Goal: Transaction & Acquisition: Purchase product/service

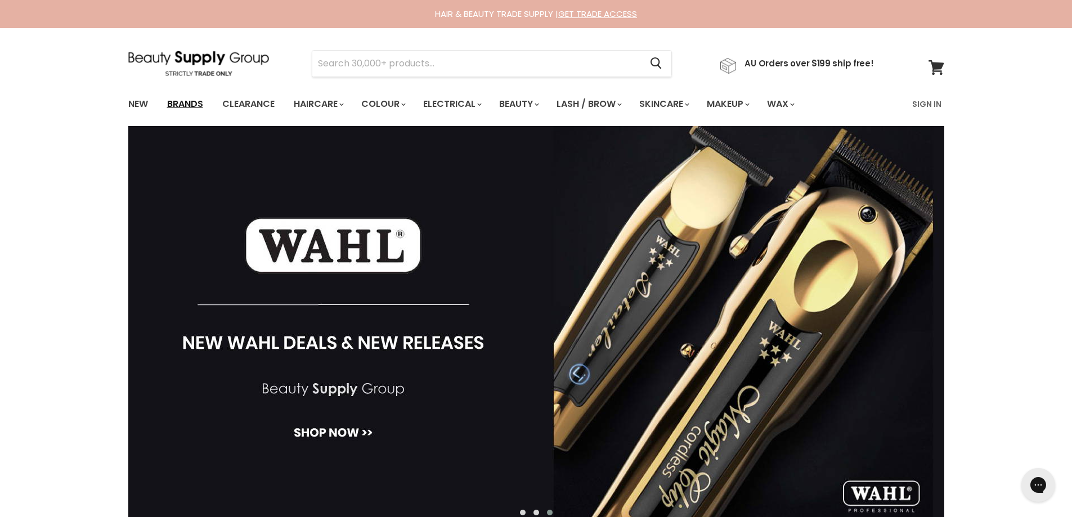
click at [191, 103] on link "Brands" at bounding box center [185, 104] width 53 height 24
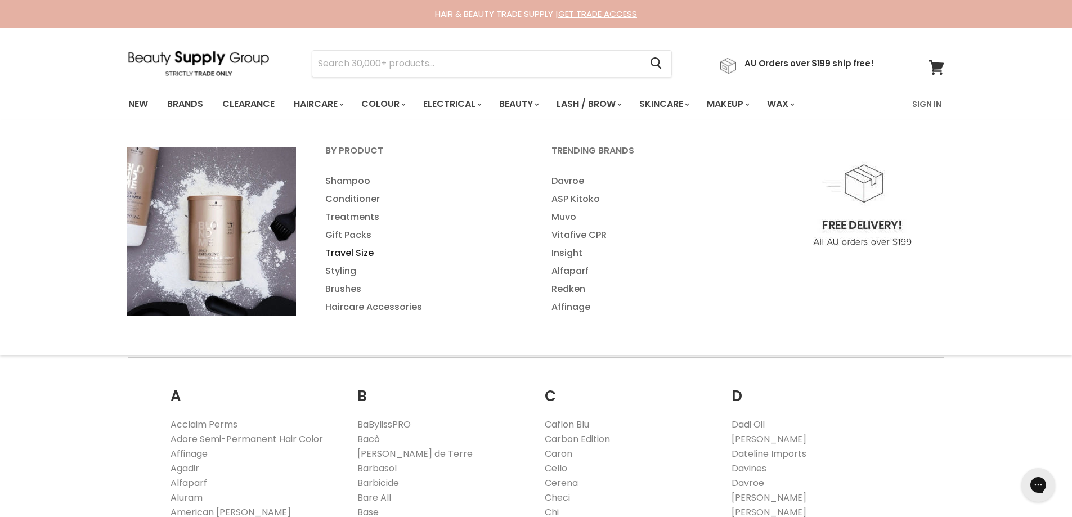
click at [347, 255] on link "Travel Size" at bounding box center [423, 253] width 224 height 18
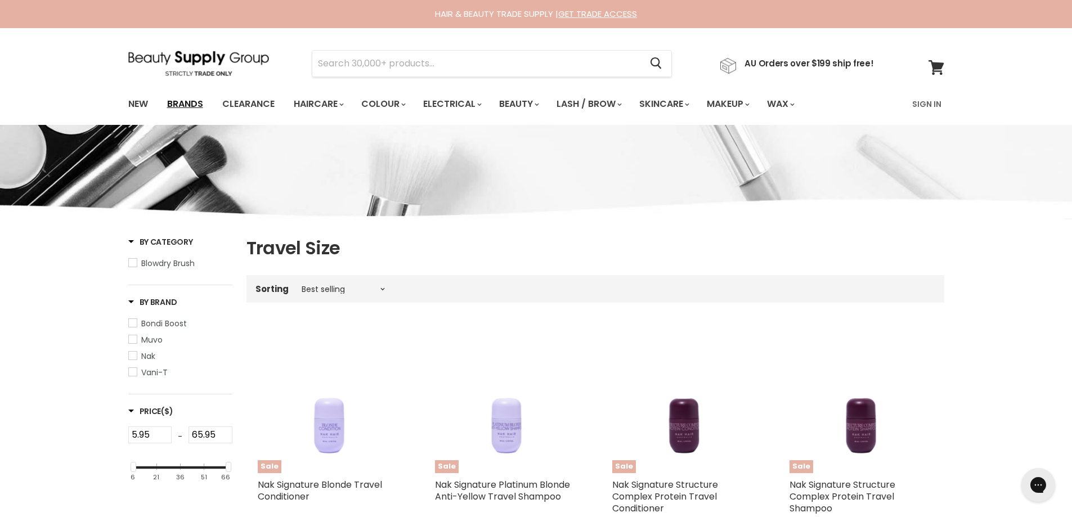
click at [195, 104] on link "Brands" at bounding box center [185, 104] width 53 height 24
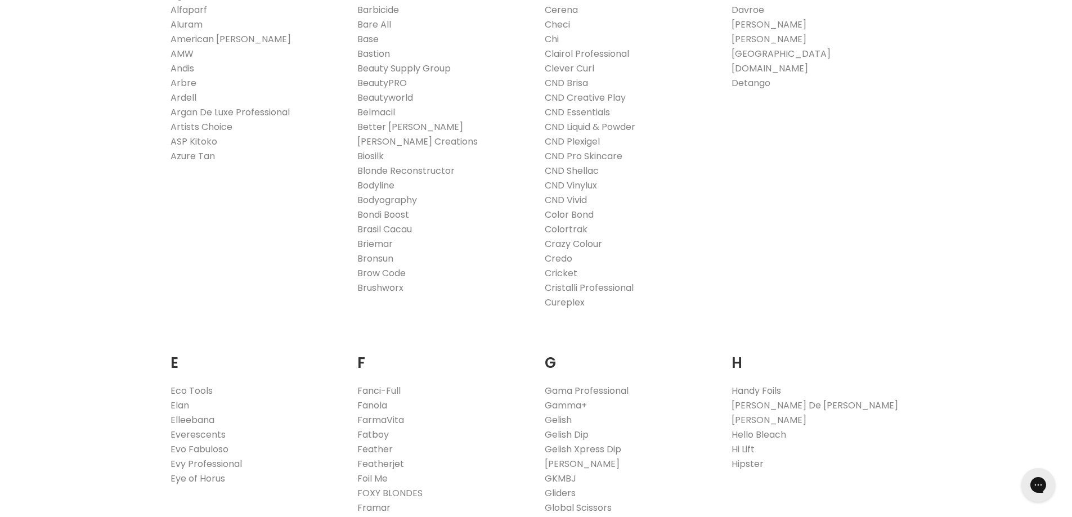
scroll to position [506, 0]
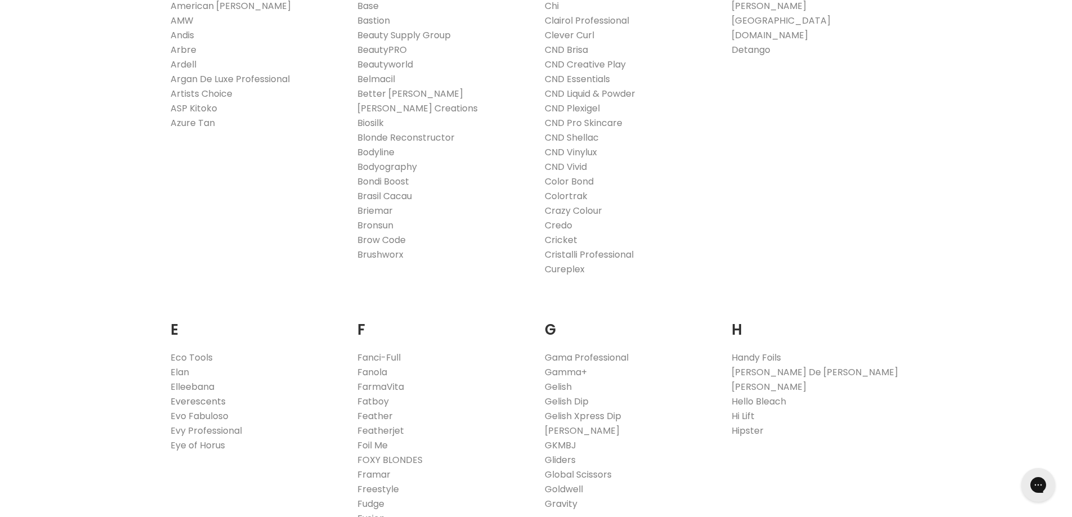
click at [210, 401] on link "Everescents" at bounding box center [197, 401] width 55 height 13
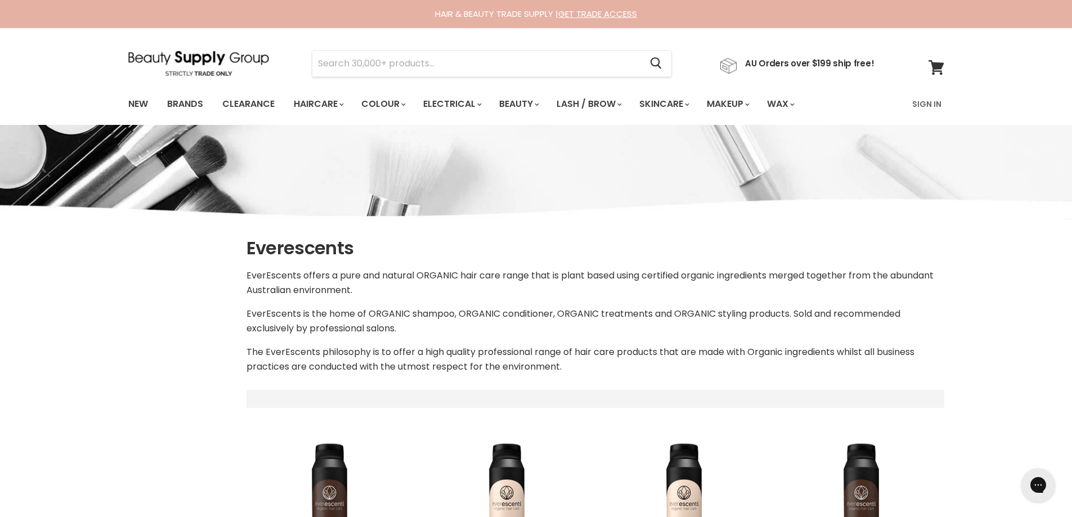
select select "manual"
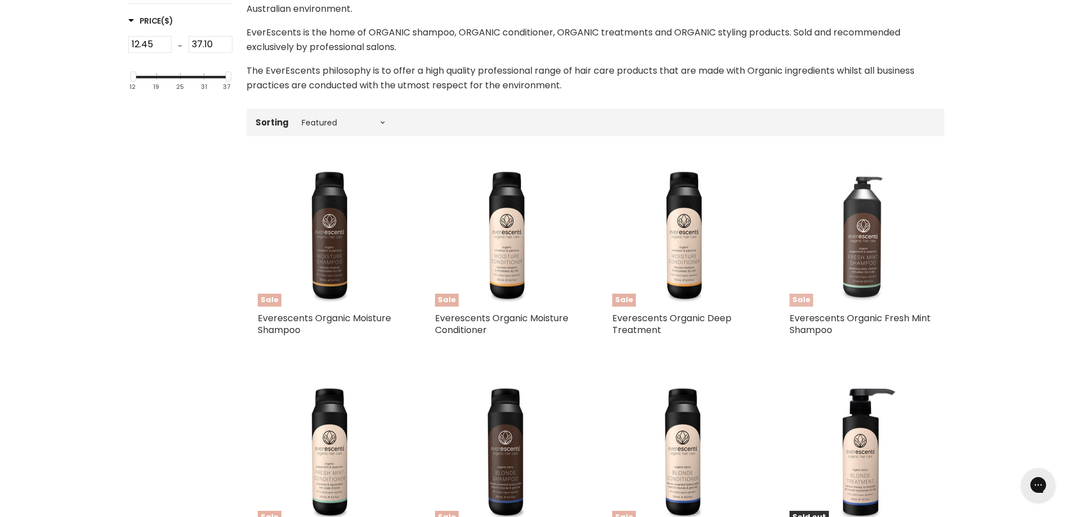
scroll to position [338, 0]
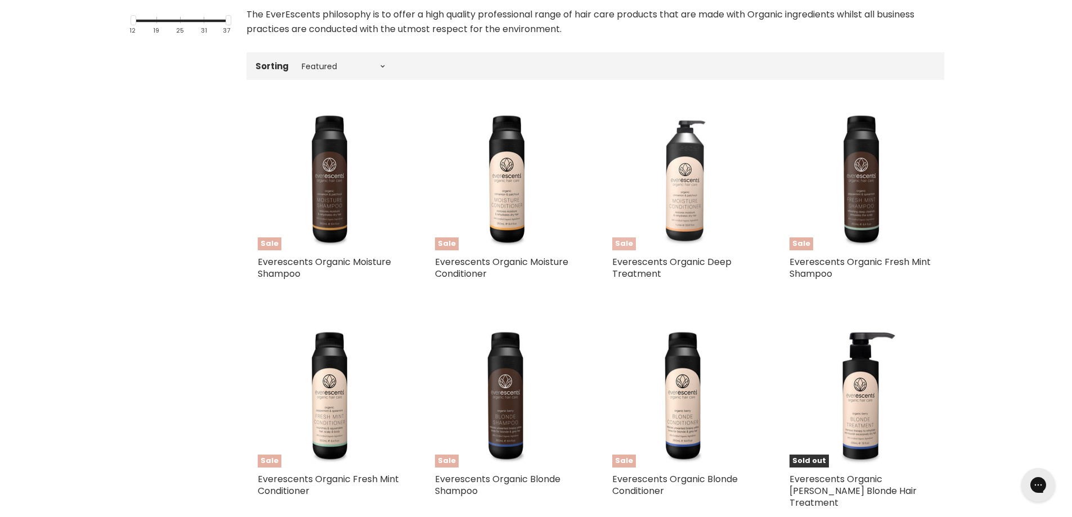
click at [658, 208] on img "Main content" at bounding box center [683, 178] width 143 height 143
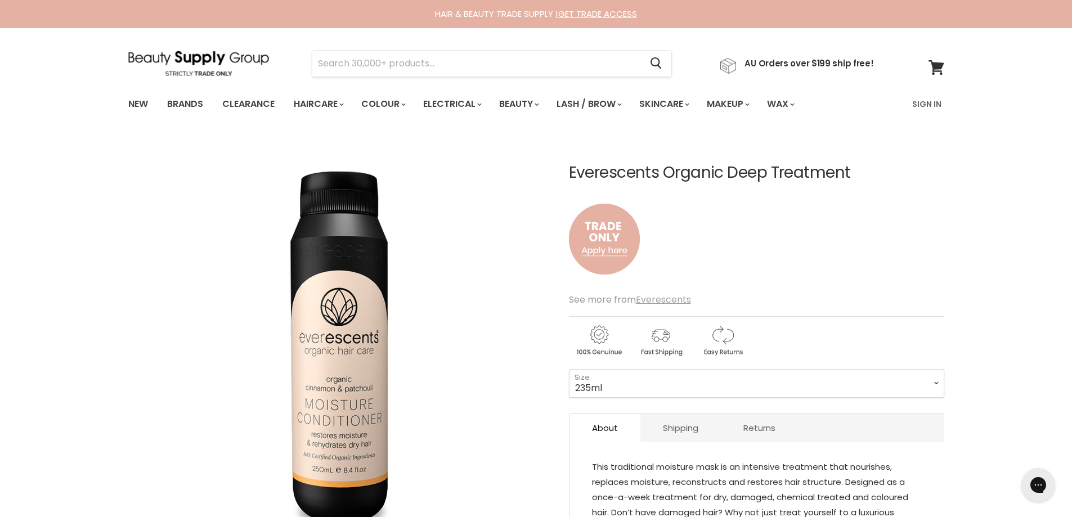
click at [668, 295] on u "Everescents" at bounding box center [663, 299] width 55 height 13
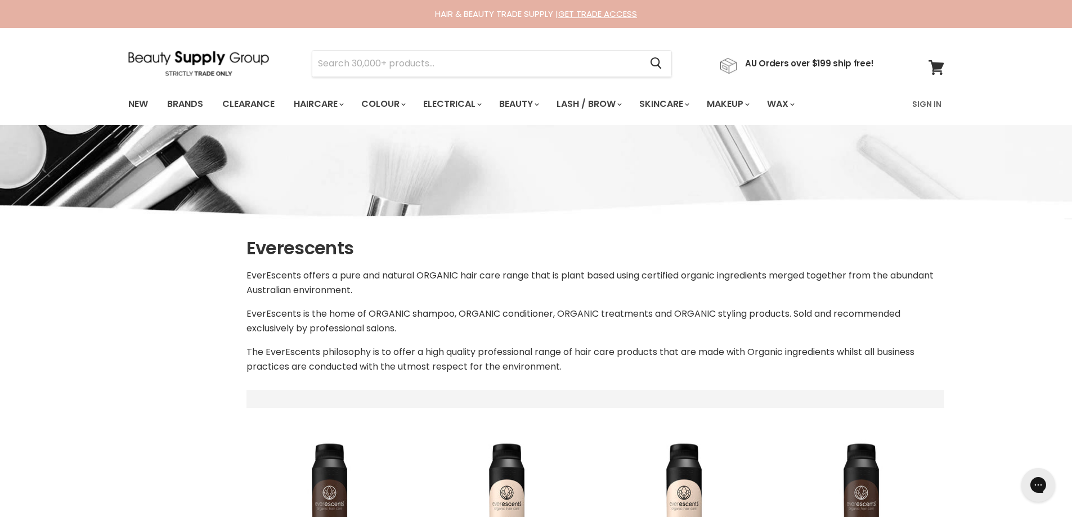
select select "manual"
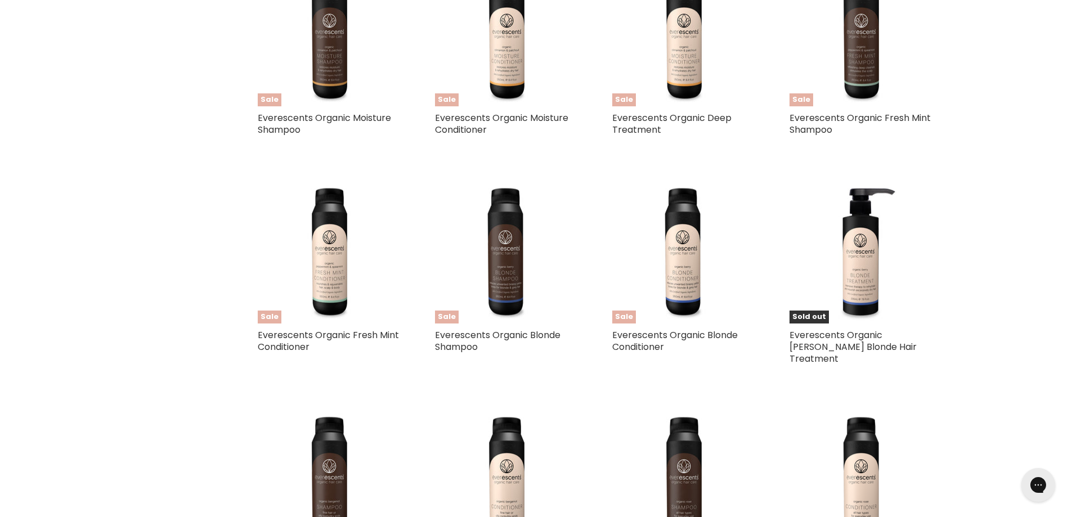
scroll to position [506, 0]
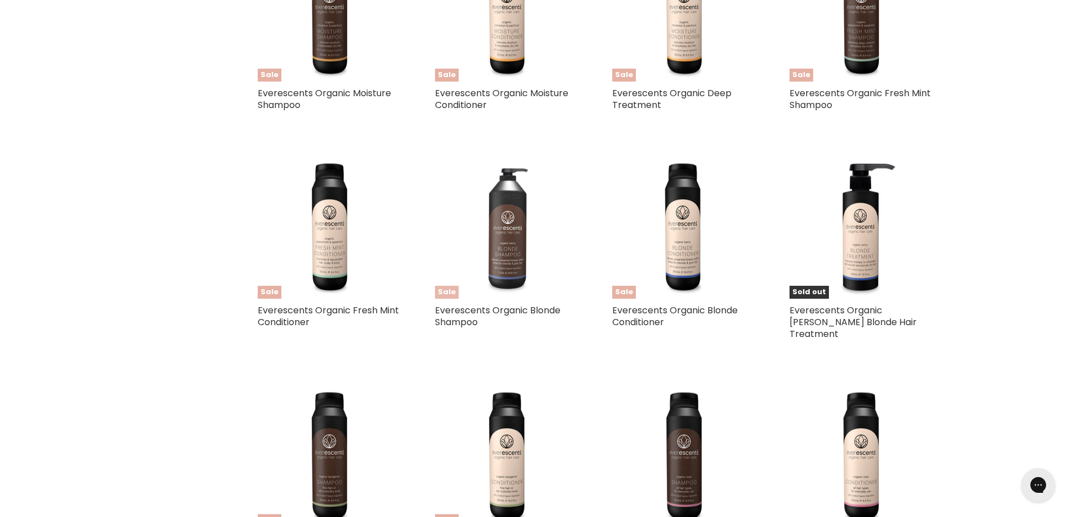
click at [501, 246] on img "Main content" at bounding box center [506, 226] width 143 height 143
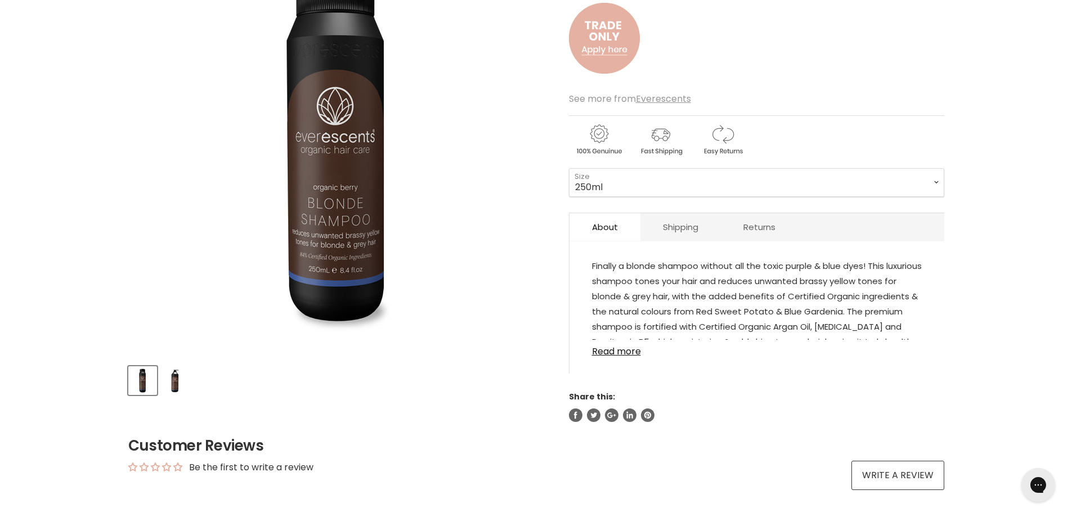
scroll to position [225, 0]
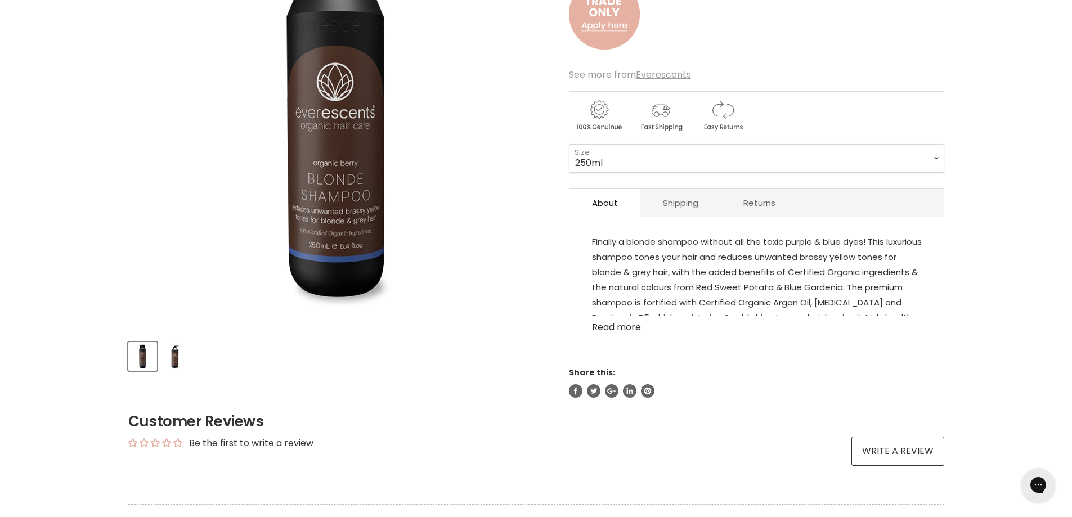
click at [635, 326] on link "Read more" at bounding box center [757, 324] width 330 height 17
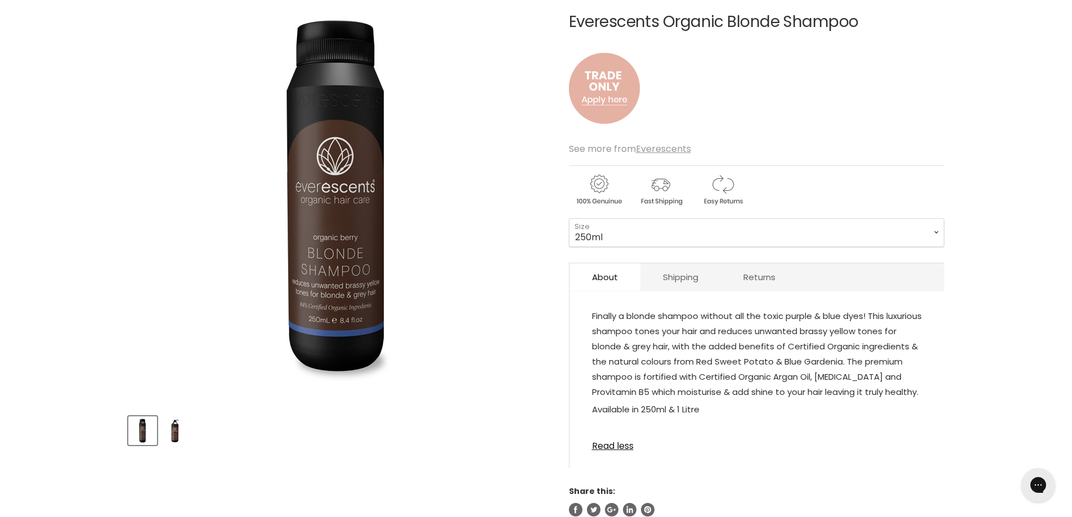
scroll to position [56, 0]
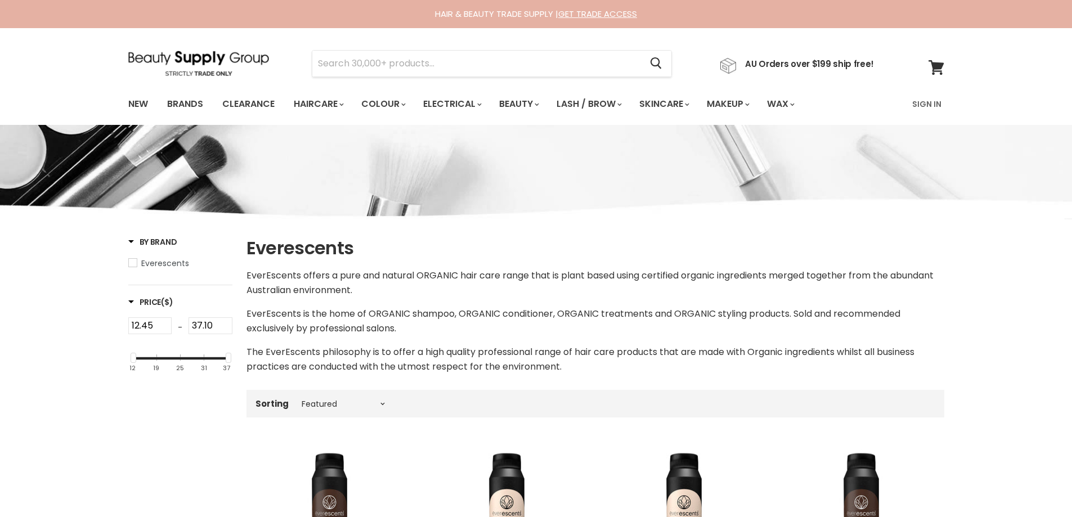
select select "manual"
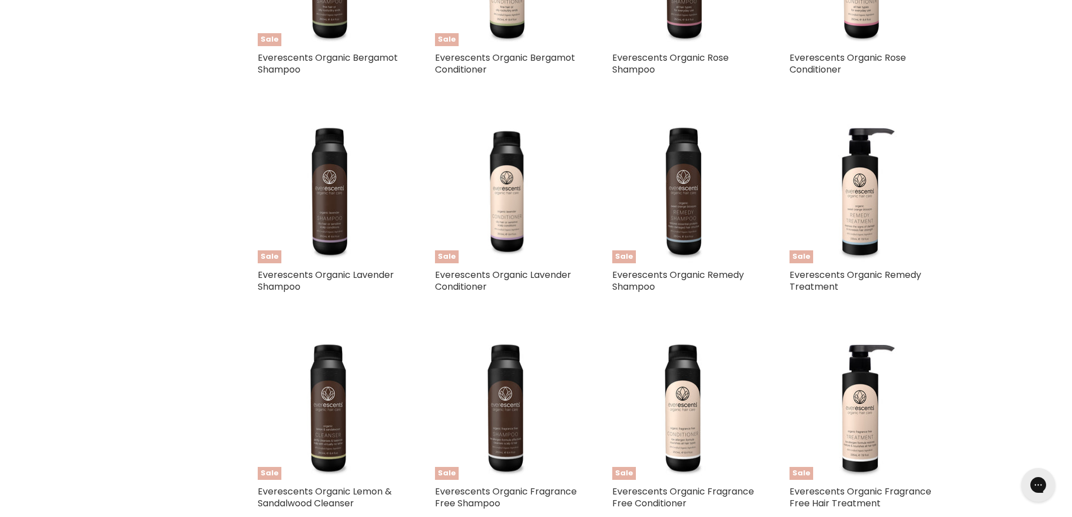
scroll to position [988, 0]
click at [680, 200] on img "Main content" at bounding box center [683, 190] width 143 height 143
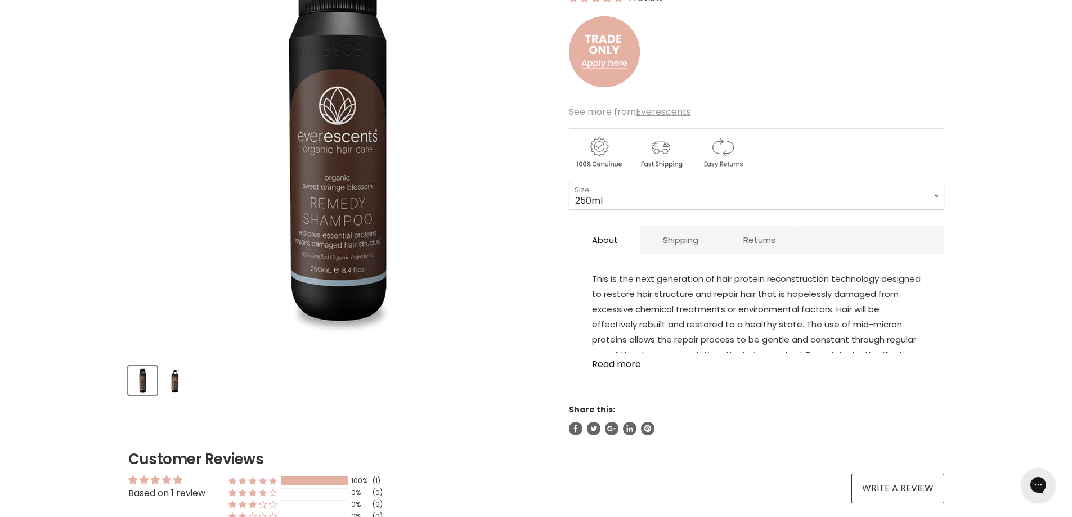
scroll to position [225, 0]
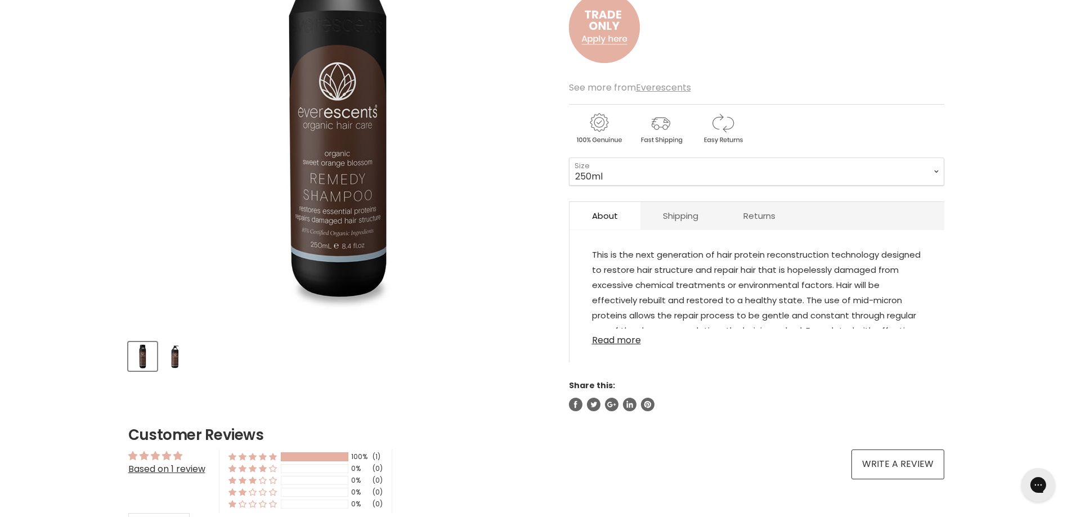
click at [637, 339] on link "Read more" at bounding box center [757, 337] width 330 height 17
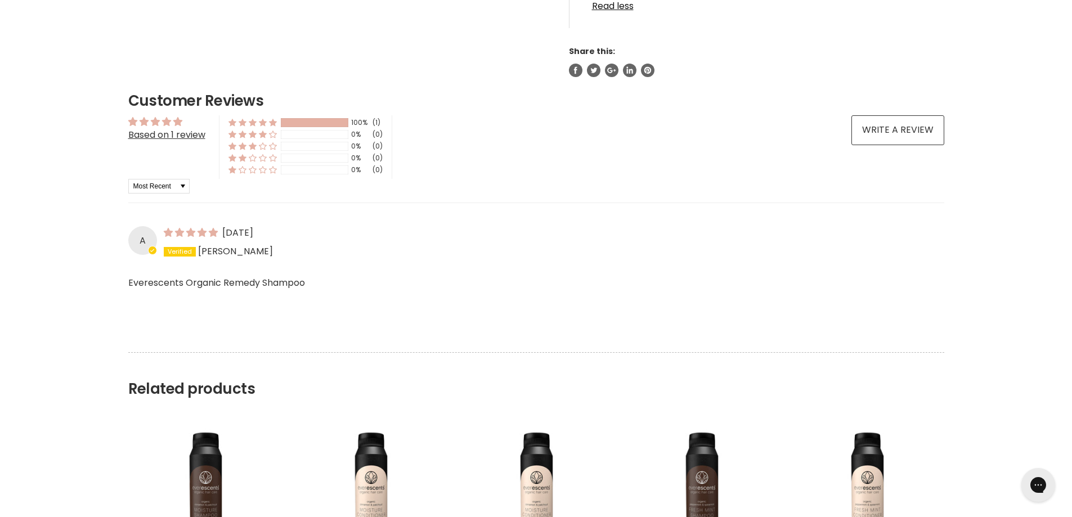
scroll to position [844, 0]
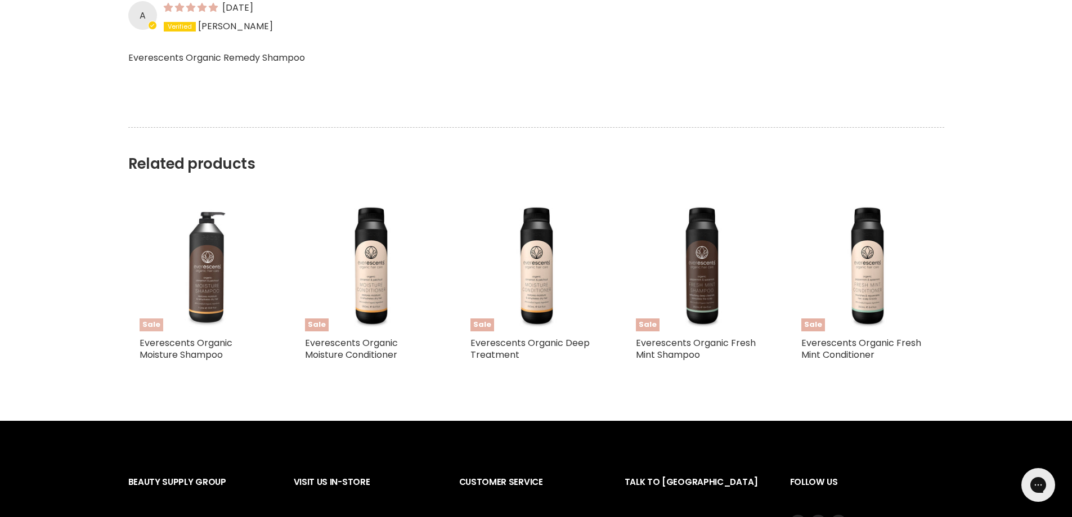
click at [213, 261] on img "Main content" at bounding box center [206, 266] width 132 height 132
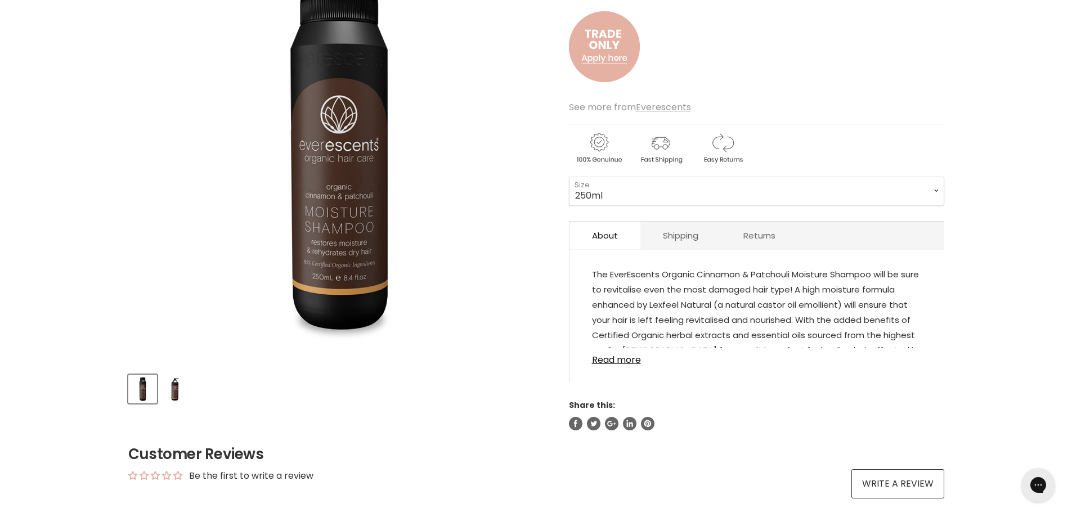
scroll to position [225, 0]
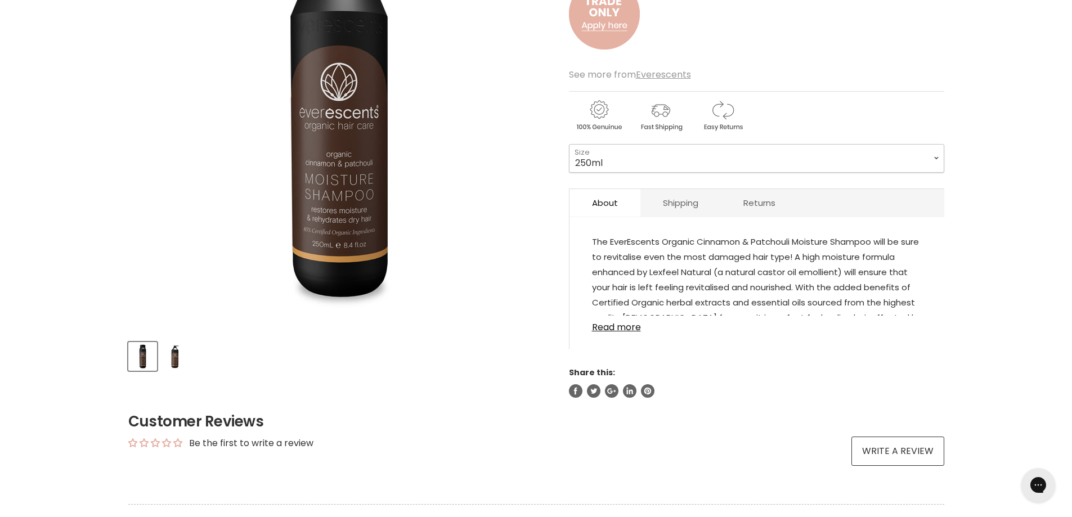
click at [938, 156] on select "250ml 1L" at bounding box center [756, 158] width 375 height 28
click at [569, 144] on select "250ml 1L" at bounding box center [756, 158] width 375 height 28
select select "1L"
